Goal: Task Accomplishment & Management: Manage account settings

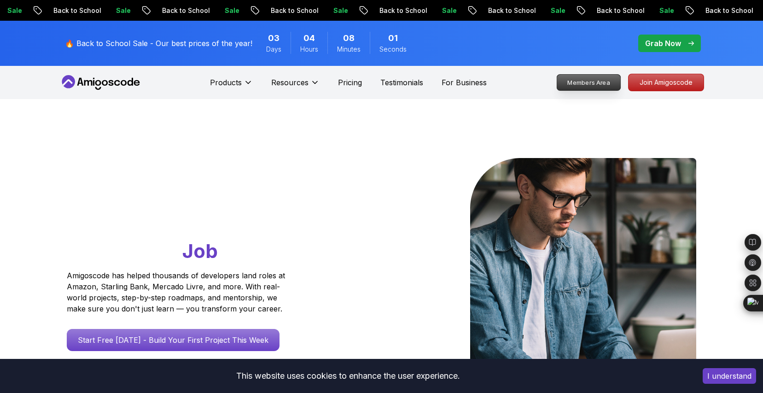
click at [582, 87] on p "Members Area" at bounding box center [589, 83] width 64 height 16
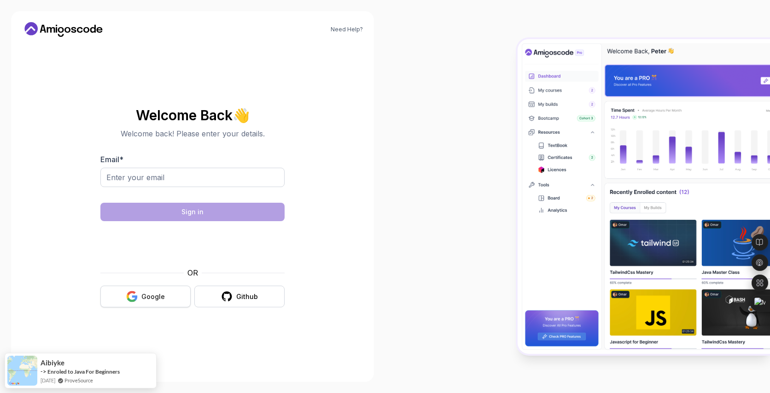
click at [153, 296] on div "Google" at bounding box center [152, 296] width 23 height 9
click at [151, 297] on div "Google" at bounding box center [152, 296] width 23 height 9
